Goal: Task Accomplishment & Management: Manage account settings

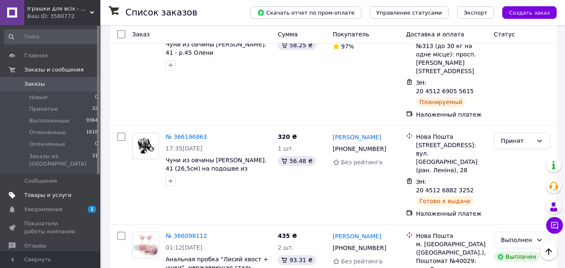
scroll to position [419, 0]
click at [47, 192] on span "Товары и услуги" at bounding box center [47, 196] width 47 height 8
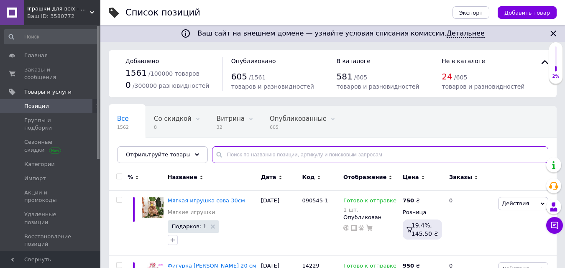
click at [277, 159] on input "text" at bounding box center [380, 154] width 336 height 17
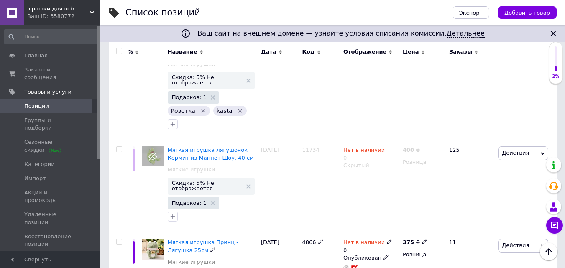
scroll to position [753, 0]
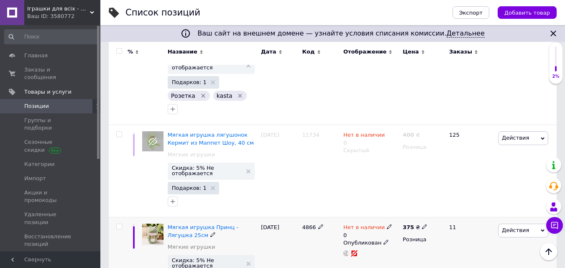
type input "жаб"
click at [385, 239] on span at bounding box center [386, 241] width 5 height 5
click at [377, 253] on li "Скрытый" at bounding box center [369, 259] width 58 height 12
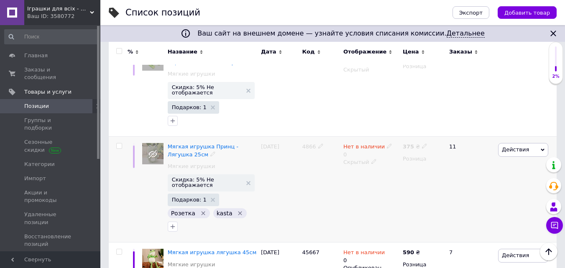
scroll to position [837, 0]
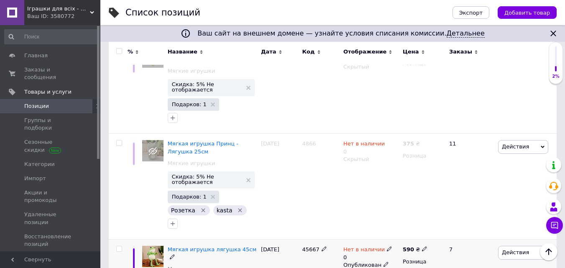
click at [384, 262] on use at bounding box center [386, 264] width 5 height 5
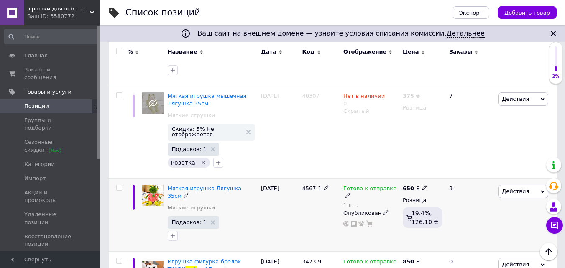
scroll to position [1172, 0]
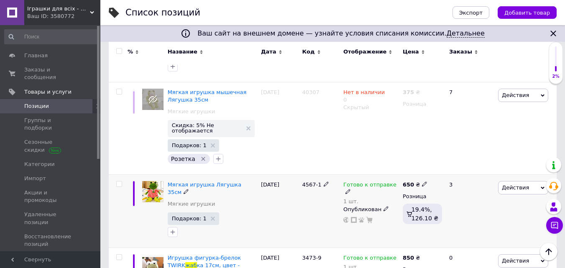
click at [351, 189] on icon at bounding box center [348, 191] width 5 height 5
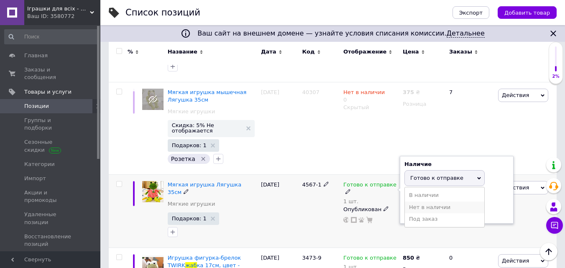
click at [424, 202] on li "Нет в наличии" at bounding box center [445, 208] width 80 height 12
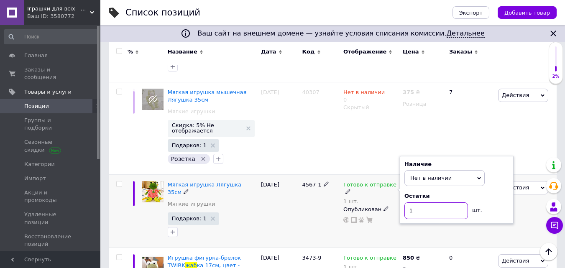
drag, startPoint x: 418, startPoint y: 147, endPoint x: 408, endPoint y: 146, distance: 9.8
click at [408, 203] on input "1" at bounding box center [437, 211] width 64 height 17
click at [376, 175] on div "Готово к отправке 1 шт. Наличие Нет в наличии В наличии Под заказ Готово к отпр…" at bounding box center [371, 211] width 59 height 73
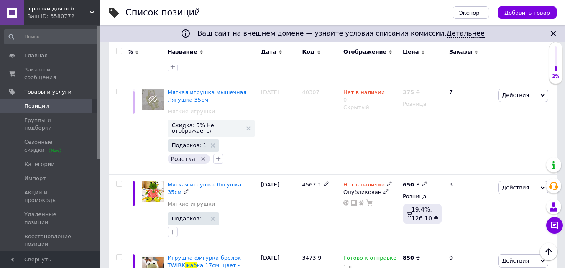
click at [384, 189] on icon at bounding box center [386, 191] width 5 height 5
click at [364, 203] on li "Скрытый" at bounding box center [369, 209] width 58 height 12
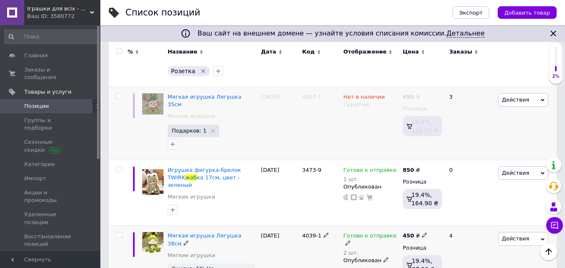
scroll to position [1339, 0]
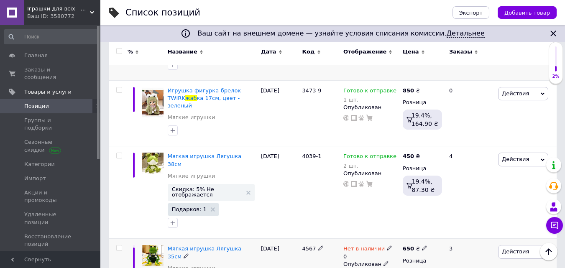
click at [384, 261] on icon at bounding box center [386, 263] width 5 height 5
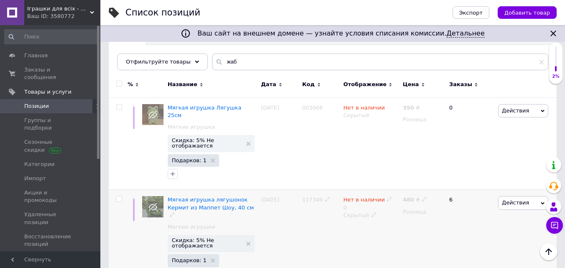
scroll to position [0, 0]
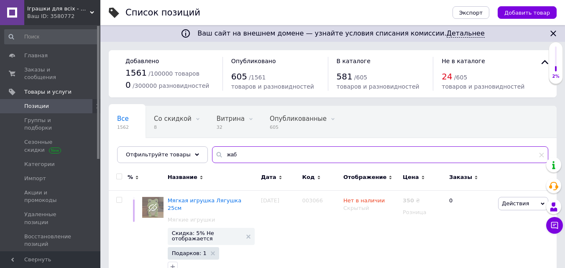
drag, startPoint x: 236, startPoint y: 160, endPoint x: 206, endPoint y: 155, distance: 29.7
click at [212, 155] on div "жаб" at bounding box center [380, 154] width 336 height 17
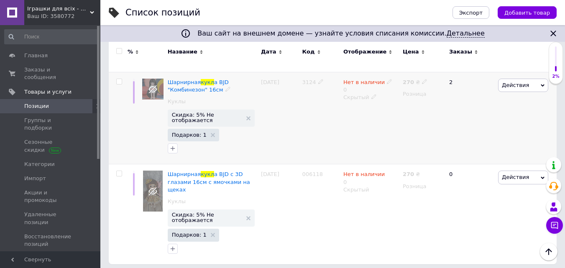
scroll to position [1626, 0]
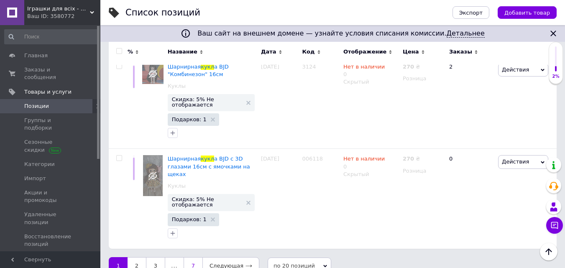
type input "кукл"
click at [201, 257] on link "7" at bounding box center [193, 266] width 19 height 18
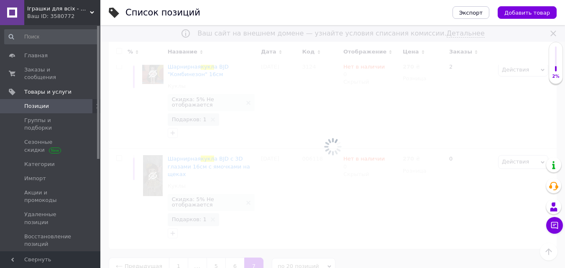
scroll to position [100, 0]
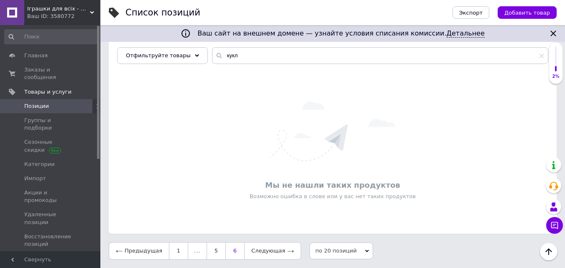
click at [228, 253] on link "6" at bounding box center [235, 251] width 19 height 18
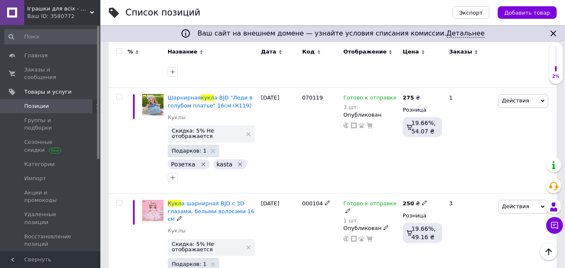
scroll to position [840, 0]
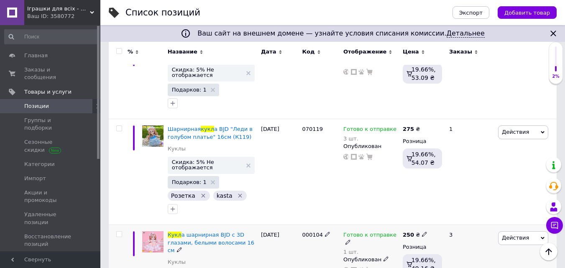
click at [357, 249] on div "1 шт." at bounding box center [371, 252] width 55 height 6
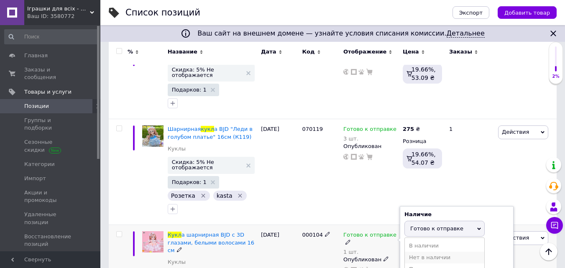
click at [417, 252] on li "Нет в наличии" at bounding box center [445, 258] width 80 height 12
drag, startPoint x: 417, startPoint y: 213, endPoint x: 407, endPoint y: 213, distance: 9.6
click at [407, 253] on input "1" at bounding box center [437, 261] width 64 height 17
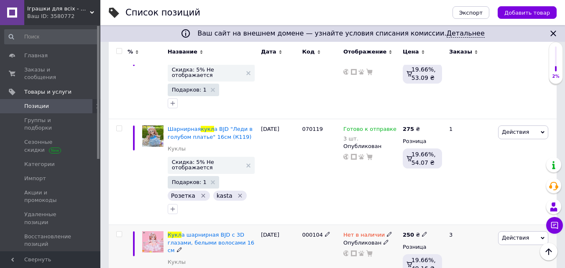
click at [384, 240] on icon at bounding box center [386, 242] width 5 height 5
click at [365, 253] on li "Скрытый" at bounding box center [369, 259] width 58 height 12
